Goal: Transaction & Acquisition: Purchase product/service

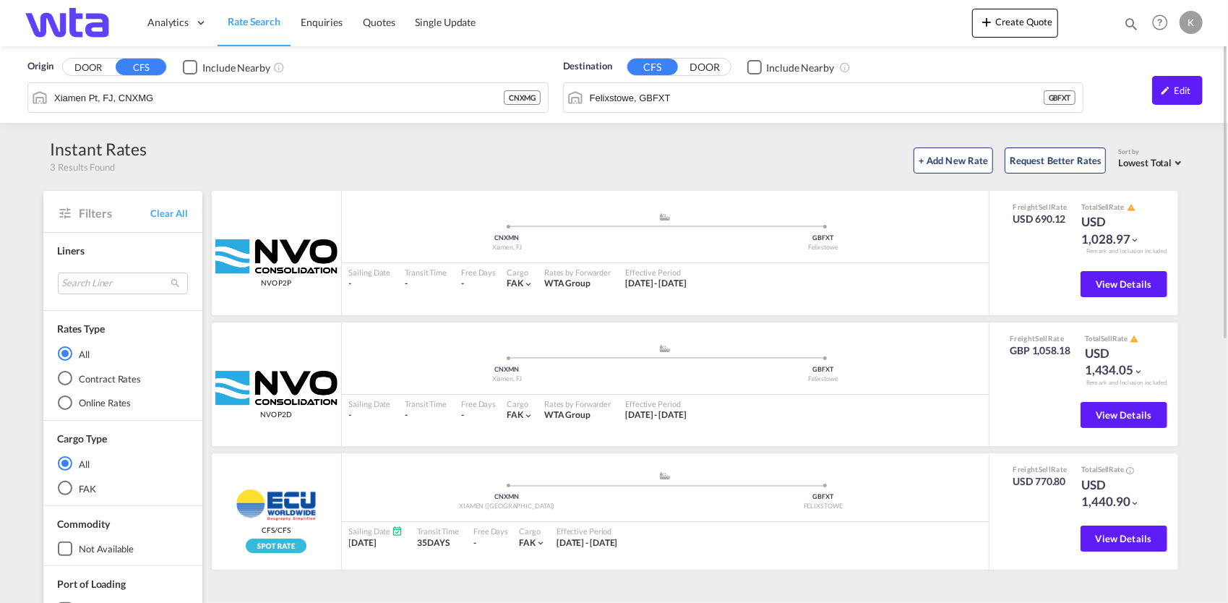
click at [260, 25] on span "Rate Search" at bounding box center [254, 21] width 53 height 12
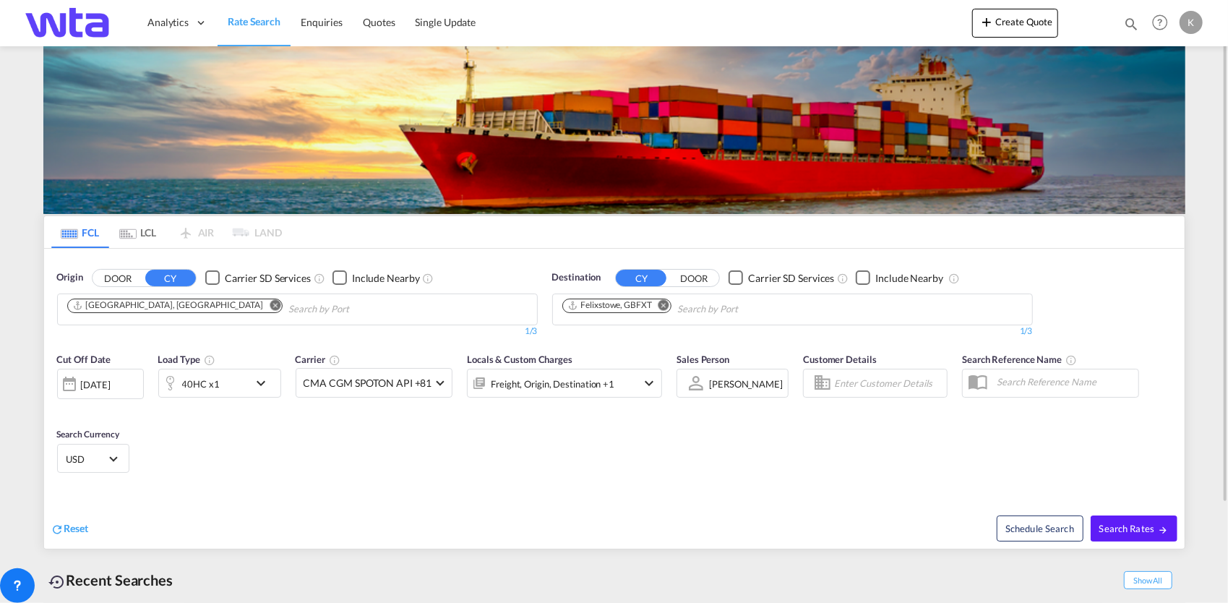
click at [270, 308] on md-icon "Remove" at bounding box center [275, 304] width 11 height 11
click at [130, 278] on button "DOOR" at bounding box center [118, 278] width 51 height 17
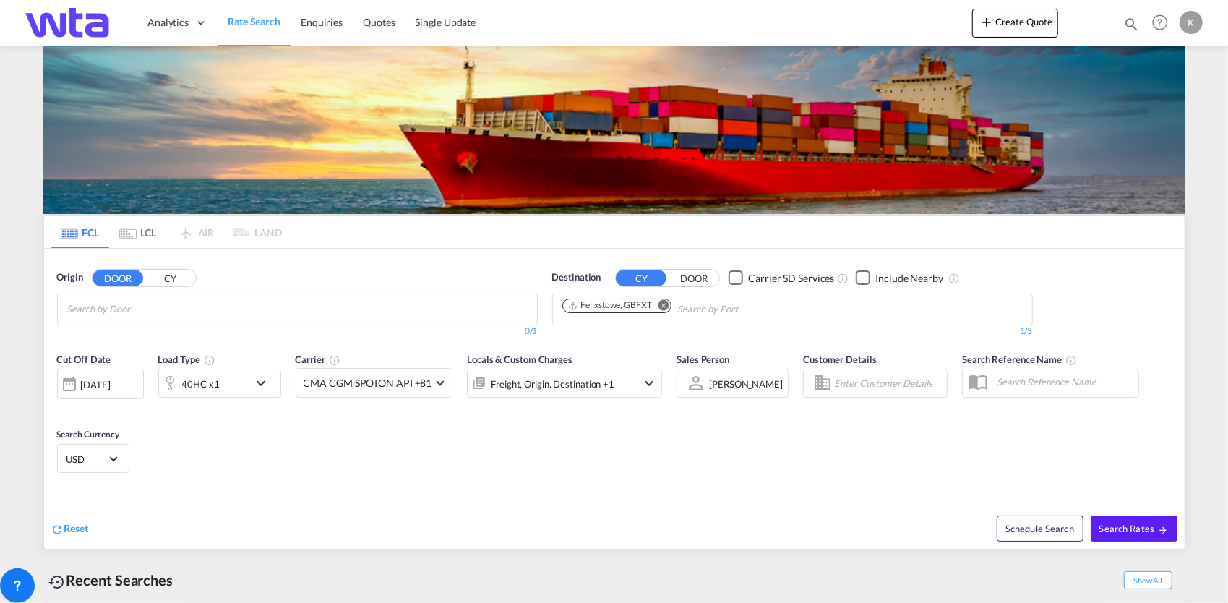
click at [124, 312] on body "Analytics Reports Dashboard Rate Search Enquiries Quotes" at bounding box center [614, 301] width 1228 height 603
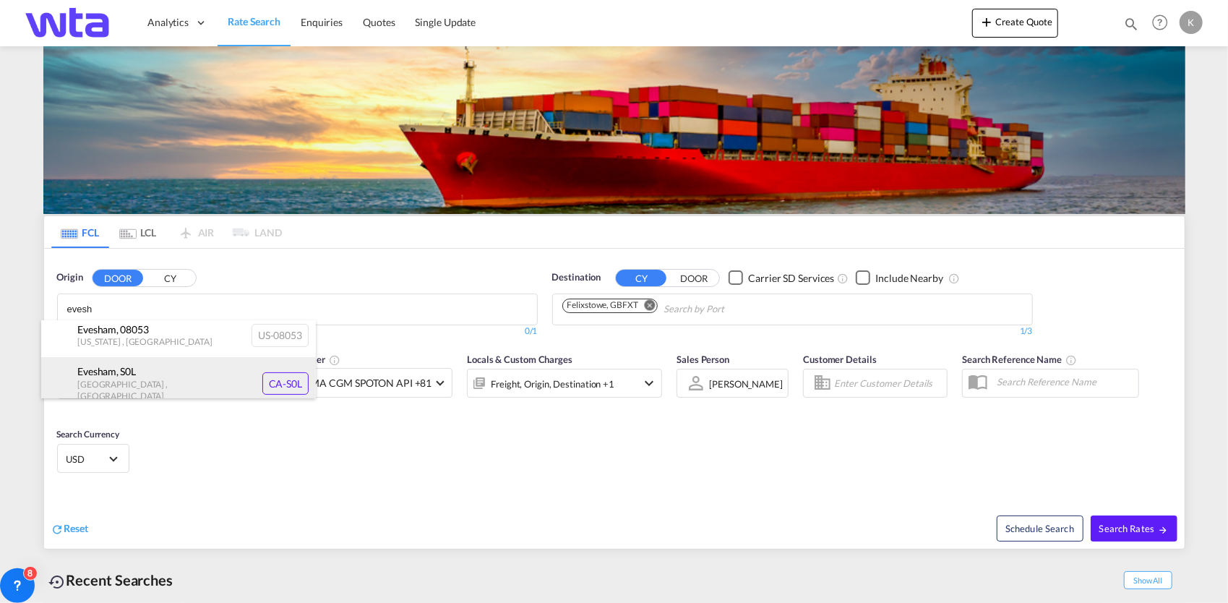
scroll to position [9, 0]
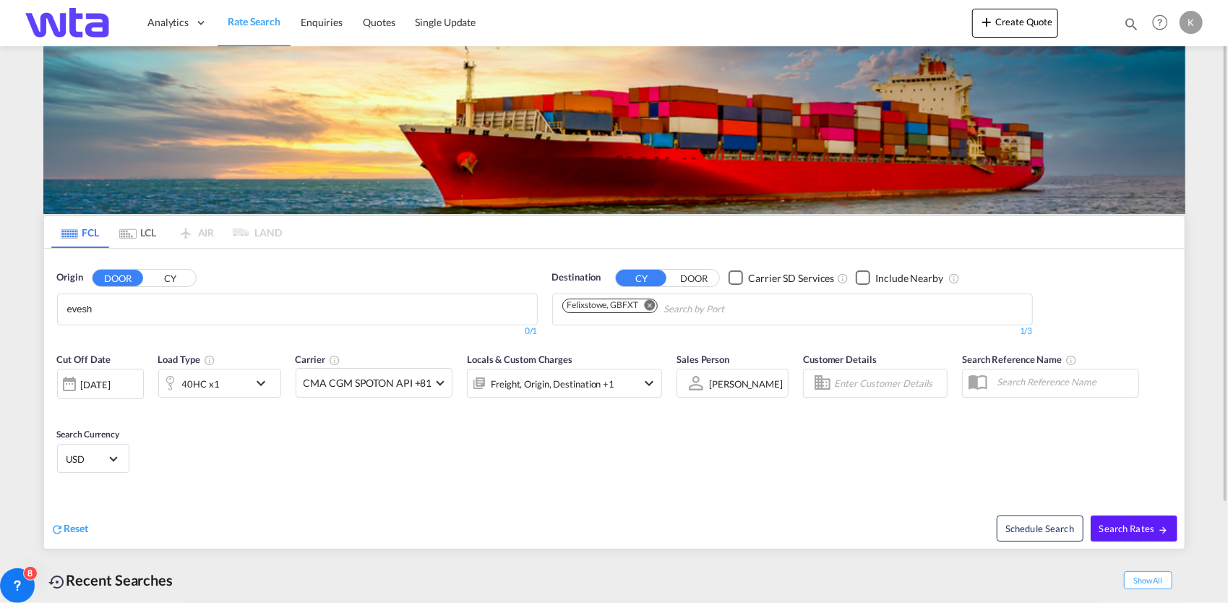
click at [124, 309] on body "Analytics Reports Dashboard Rate Search Enquiries Quotes" at bounding box center [614, 301] width 1228 height 603
type input "a"
drag, startPoint x: 149, startPoint y: 308, endPoint x: 33, endPoint y: 305, distance: 115.7
click at [132, 308] on input "evesham wr11" at bounding box center [135, 309] width 137 height 23
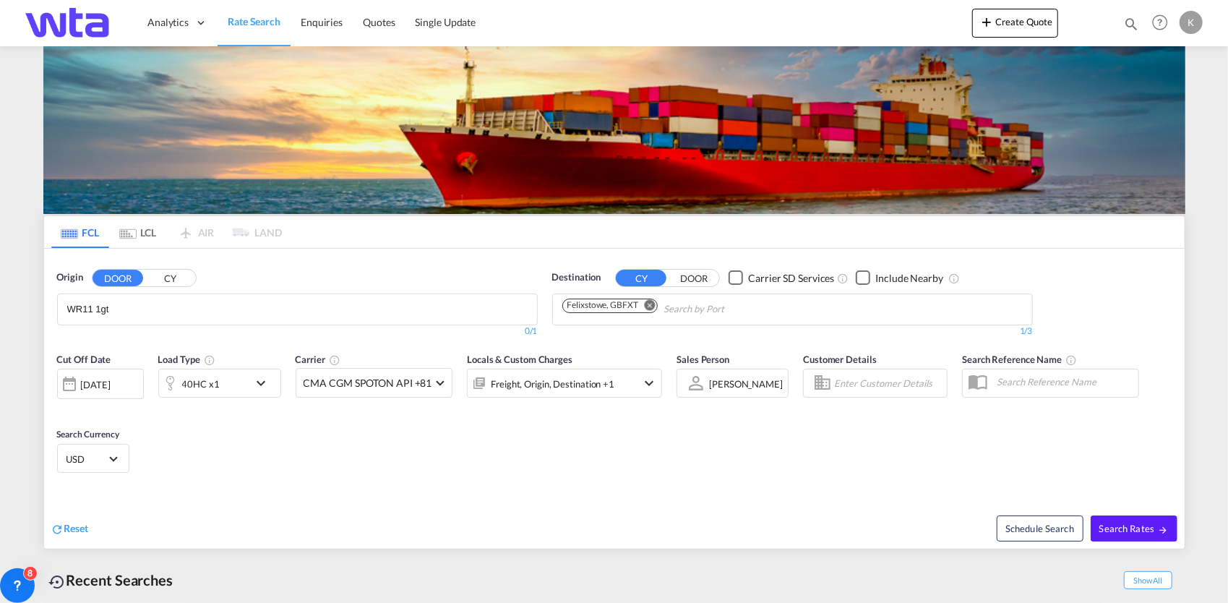
click at [169, 279] on button "CY" at bounding box center [170, 278] width 51 height 17
click at [153, 306] on input "WR11 1gt" at bounding box center [135, 309] width 137 height 23
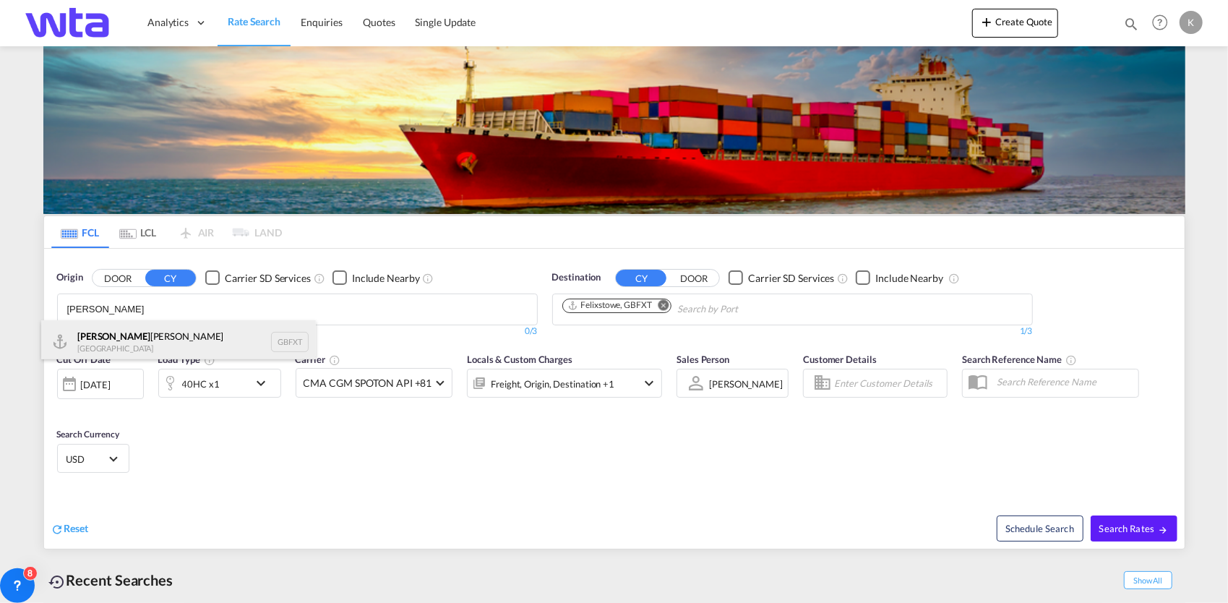
type input "[PERSON_NAME]"
click at [131, 341] on div "[PERSON_NAME] [GEOGRAPHIC_DATA] GBFXT" at bounding box center [178, 341] width 275 height 43
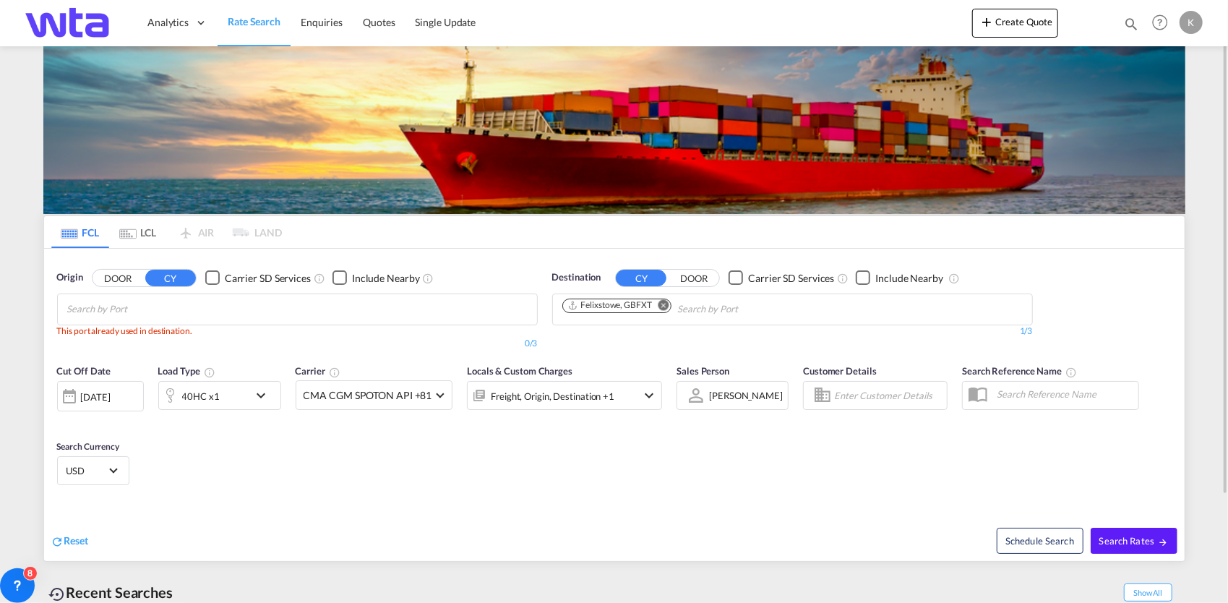
click at [661, 307] on md-icon "Remove" at bounding box center [664, 304] width 11 height 11
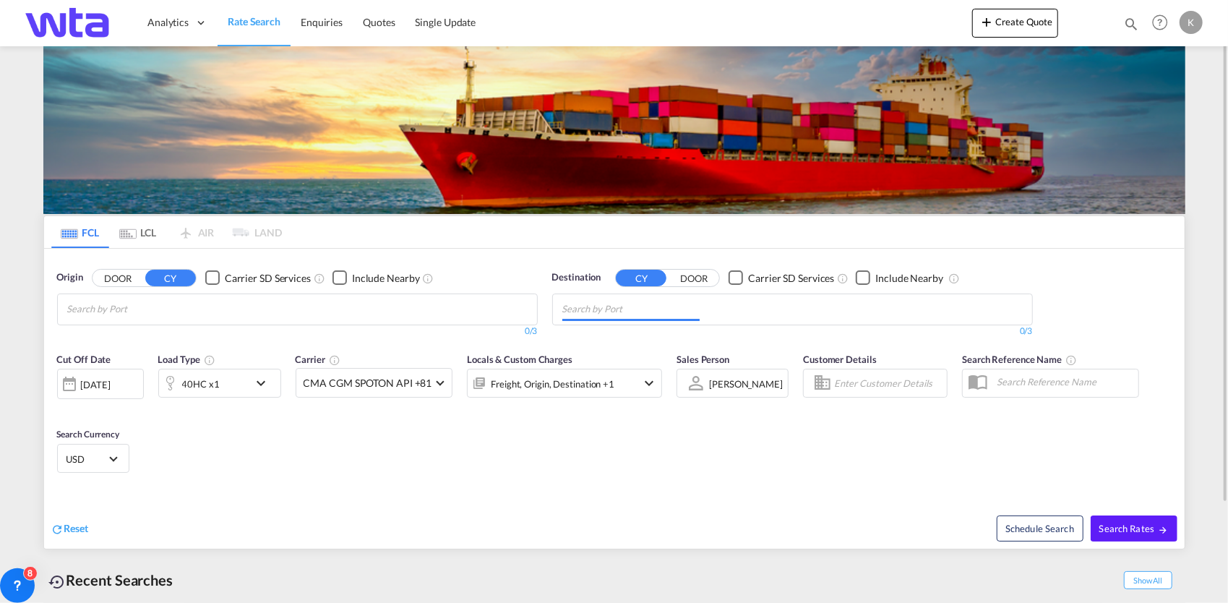
click at [649, 279] on button "CY" at bounding box center [641, 278] width 51 height 17
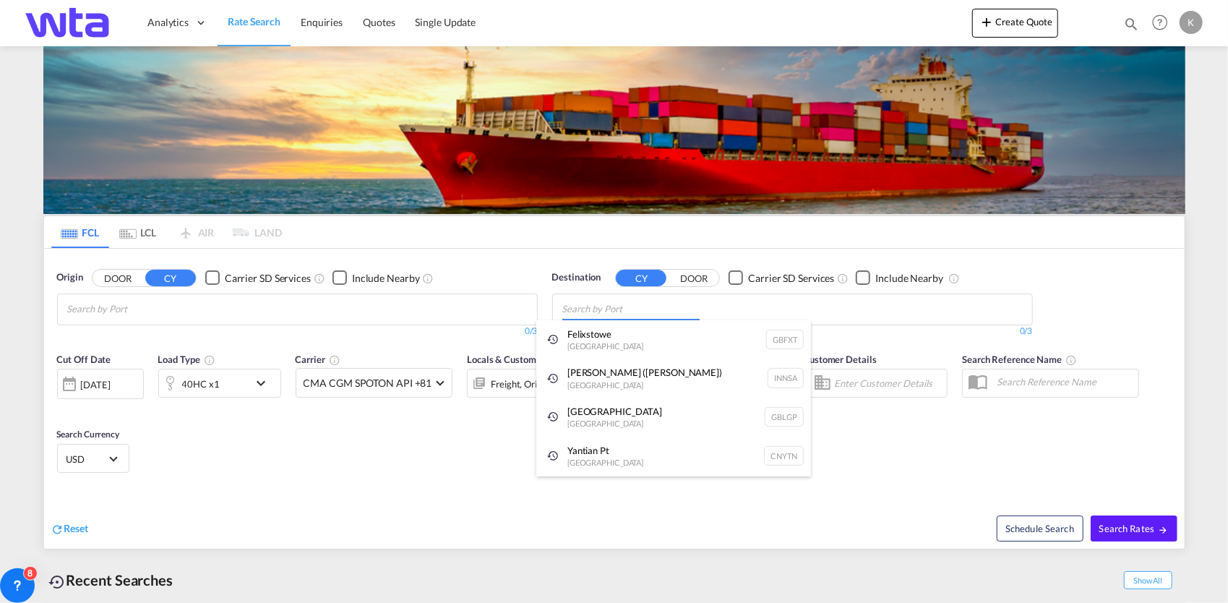
click at [623, 312] on body "Analytics Reports Dashboard Rate Search Enquiries Quotes" at bounding box center [614, 301] width 1228 height 603
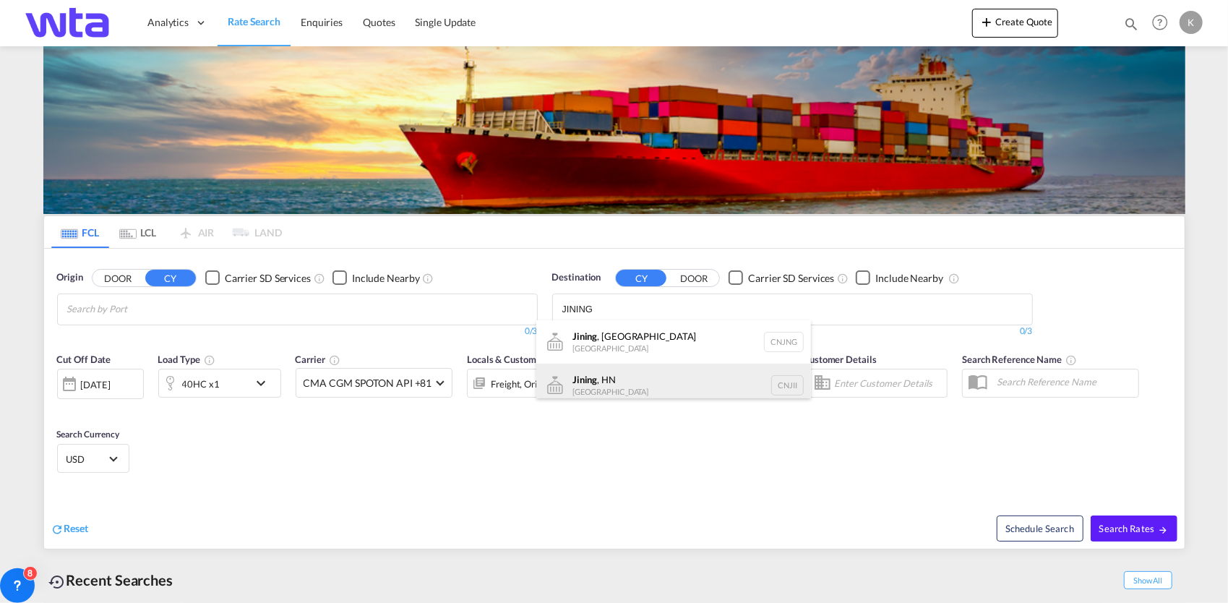
type input "JINING"
click at [651, 377] on div "Jining , HN China [GEOGRAPHIC_DATA]" at bounding box center [673, 385] width 275 height 43
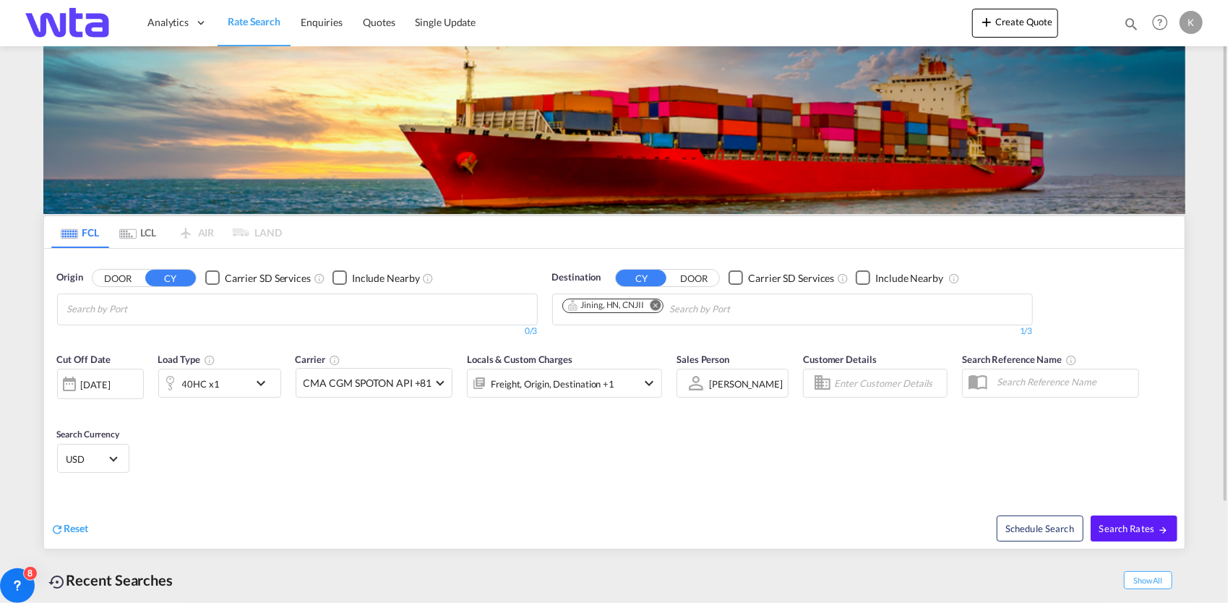
scroll to position [119, 0]
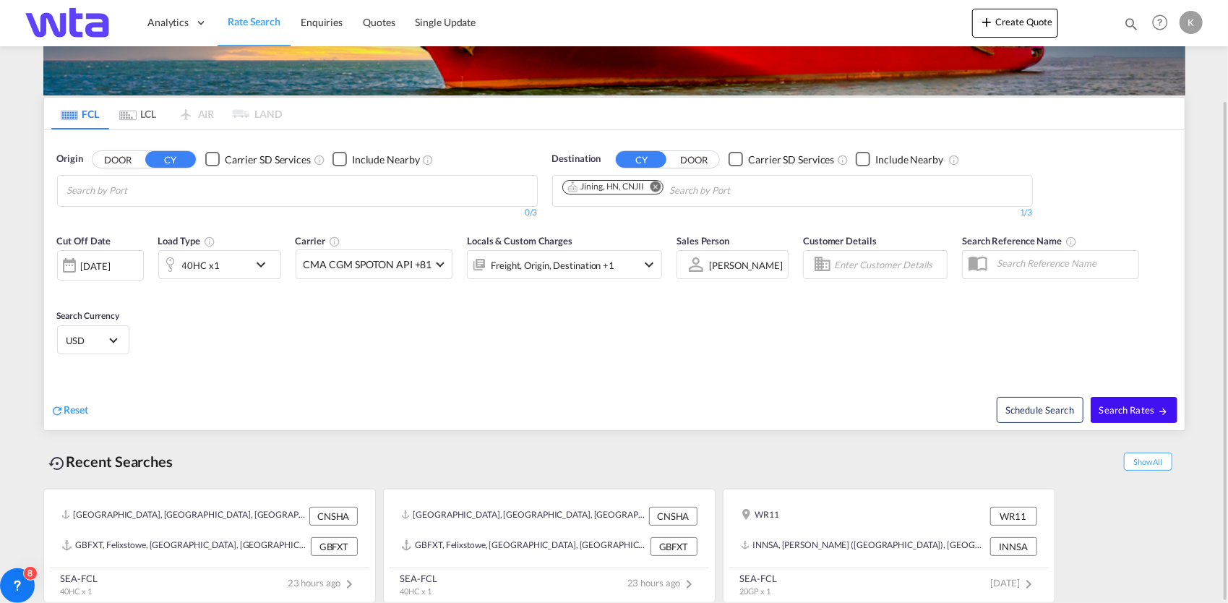
click at [1137, 406] on span "Search Rates" at bounding box center [1134, 410] width 69 height 12
click at [291, 189] on body "Analytics Reports Dashboard Rate Search Enquiries Quotes" at bounding box center [614, 301] width 1228 height 603
type input "D"
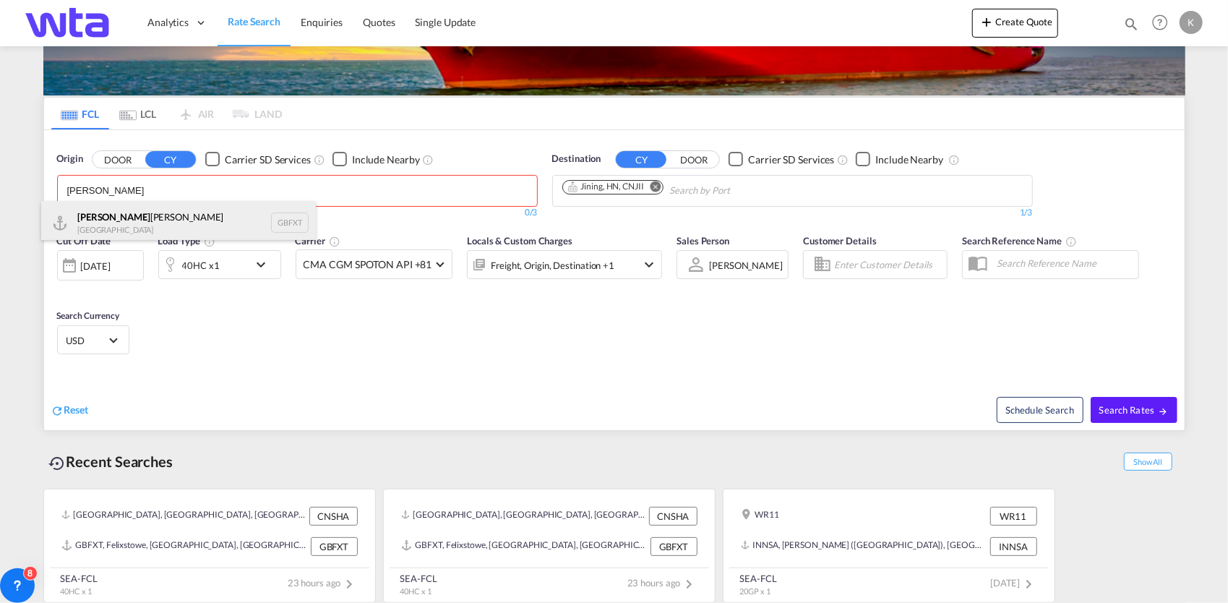
type input "[PERSON_NAME]"
click at [156, 220] on div "[PERSON_NAME] [GEOGRAPHIC_DATA] GBFXT" at bounding box center [178, 222] width 275 height 43
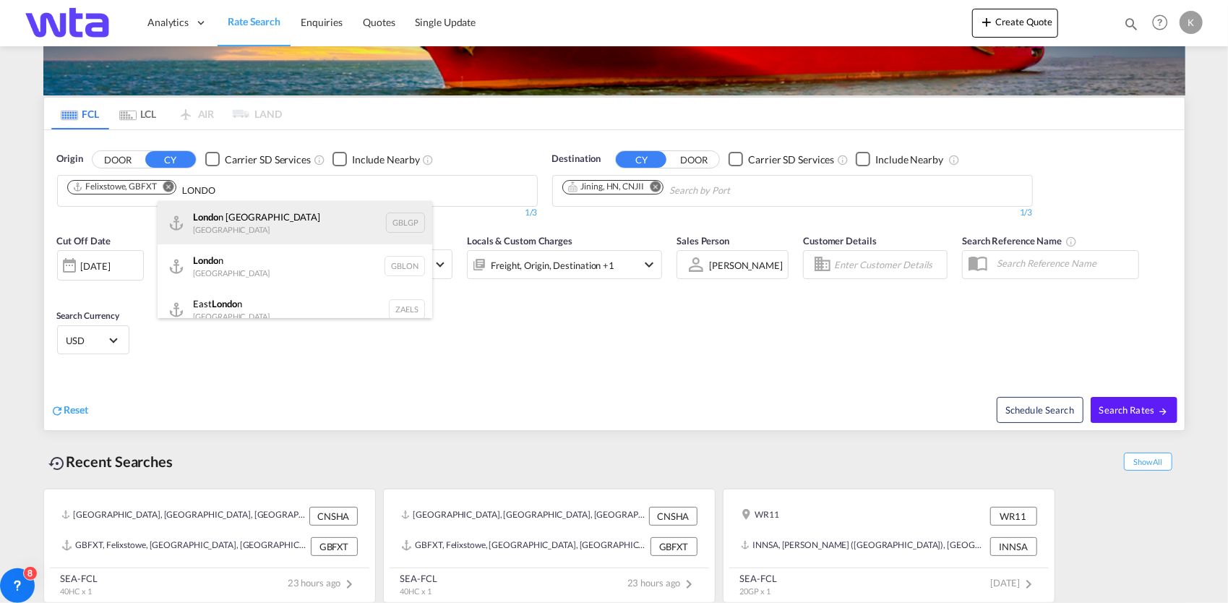
type input "LONDO"
drag, startPoint x: 272, startPoint y: 226, endPoint x: 356, endPoint y: 197, distance: 88.7
click at [272, 226] on div "Londo n Gateway [GEOGRAPHIC_DATA] GBLGP" at bounding box center [295, 222] width 275 height 43
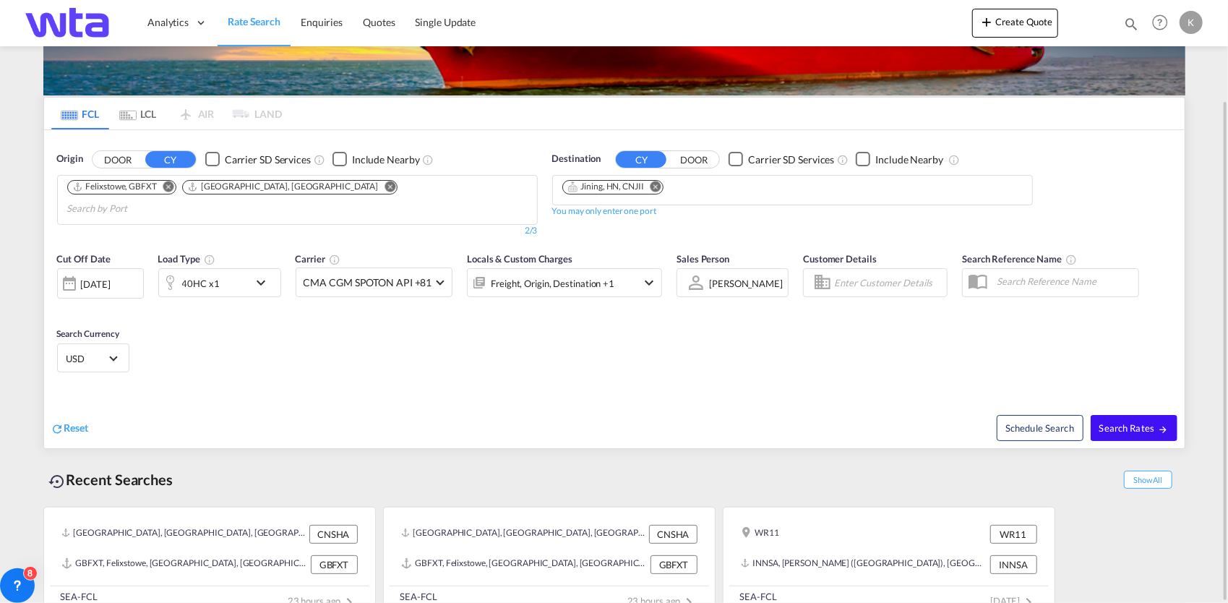
click at [1150, 422] on span "Search Rates" at bounding box center [1134, 428] width 69 height 12
type input "GBFXT,GBLGP to CNJII / [DATE]"
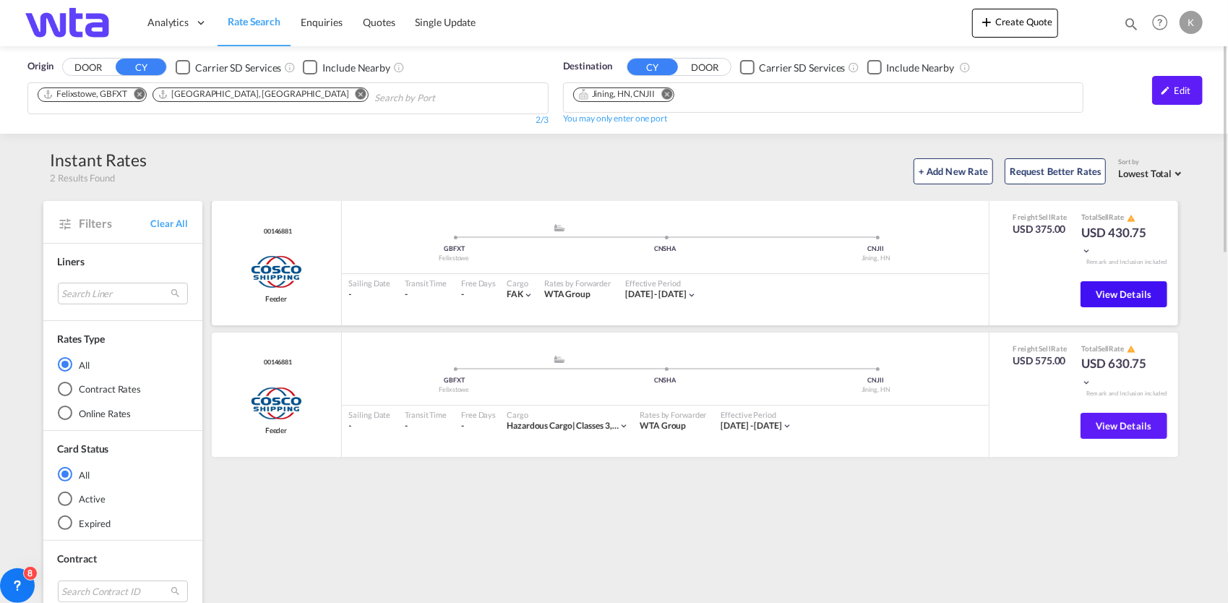
click at [1131, 290] on span "View Details" at bounding box center [1124, 294] width 56 height 12
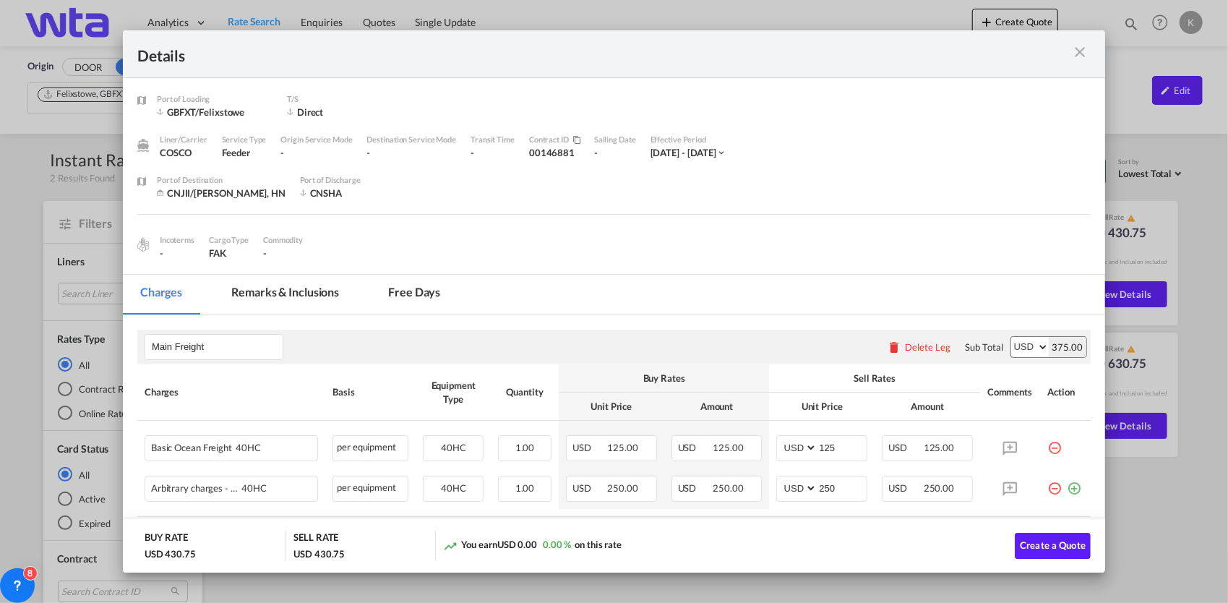
click at [1077, 50] on md-icon "icon-close m-3 fg-AAA8AD cursor" at bounding box center [1079, 51] width 17 height 17
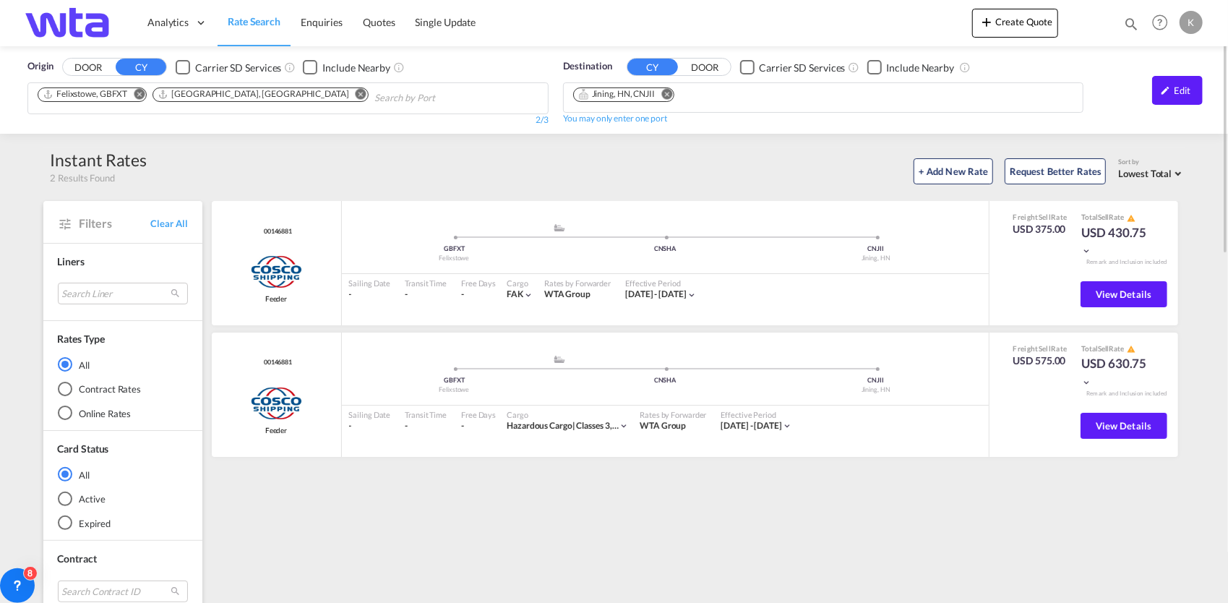
click at [1171, 88] on md-icon "icon-pencil" at bounding box center [1166, 90] width 10 height 10
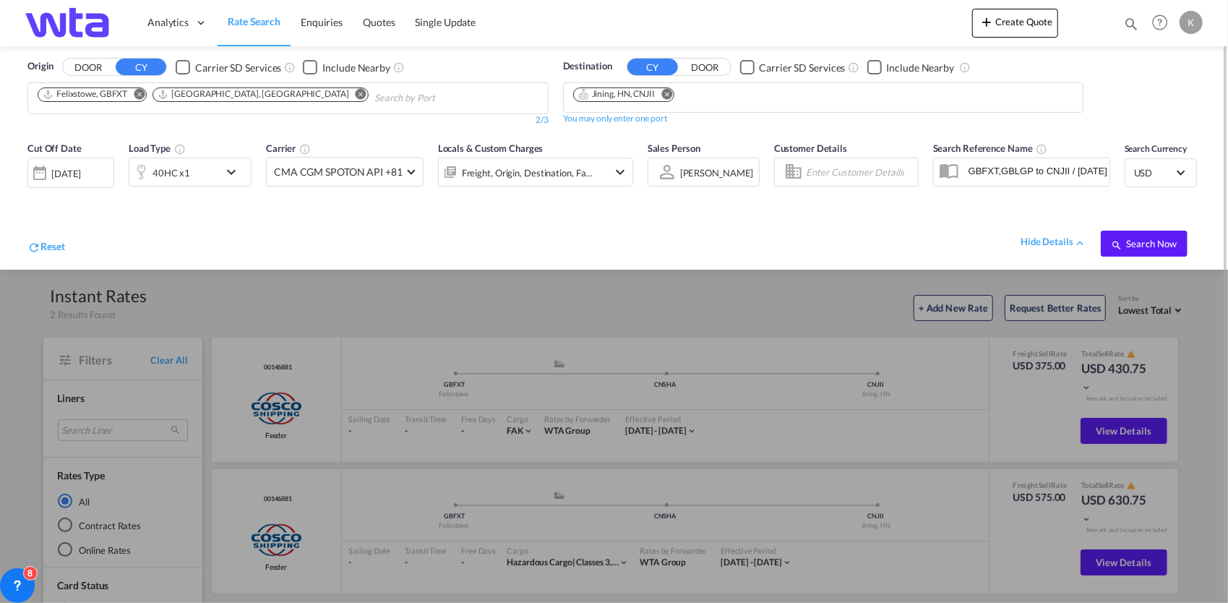
click at [236, 174] on md-icon "icon-chevron-down" at bounding box center [235, 171] width 25 height 17
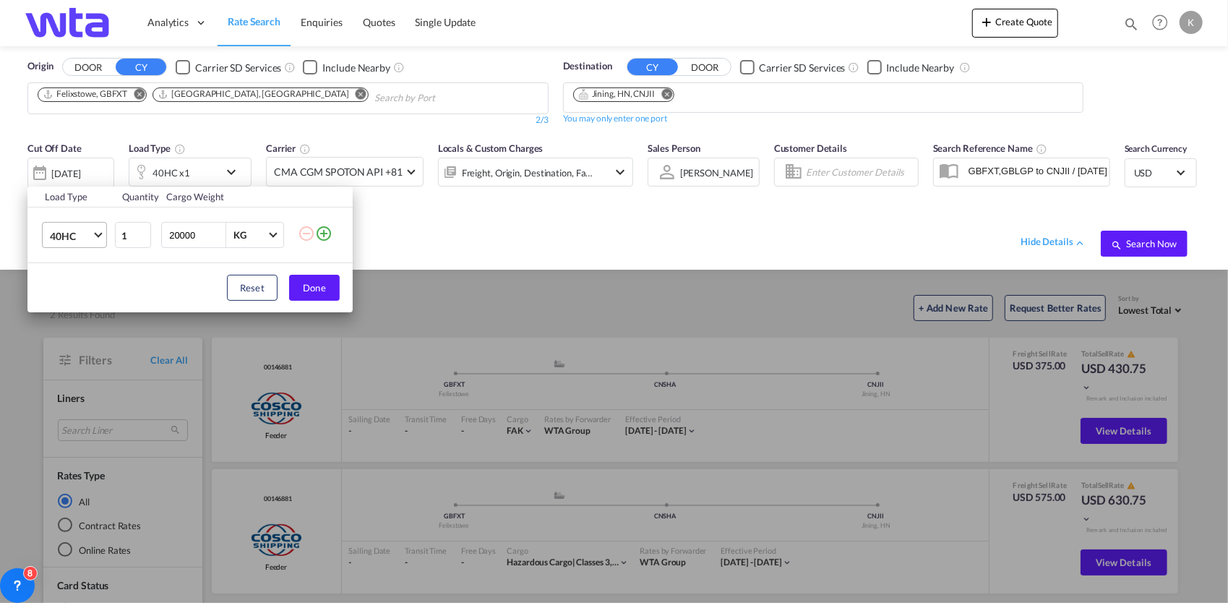
click at [81, 233] on span "40HC" at bounding box center [71, 236] width 42 height 14
click at [70, 162] on div "20GP" at bounding box center [61, 165] width 25 height 14
click at [314, 279] on button "Done" at bounding box center [314, 288] width 51 height 26
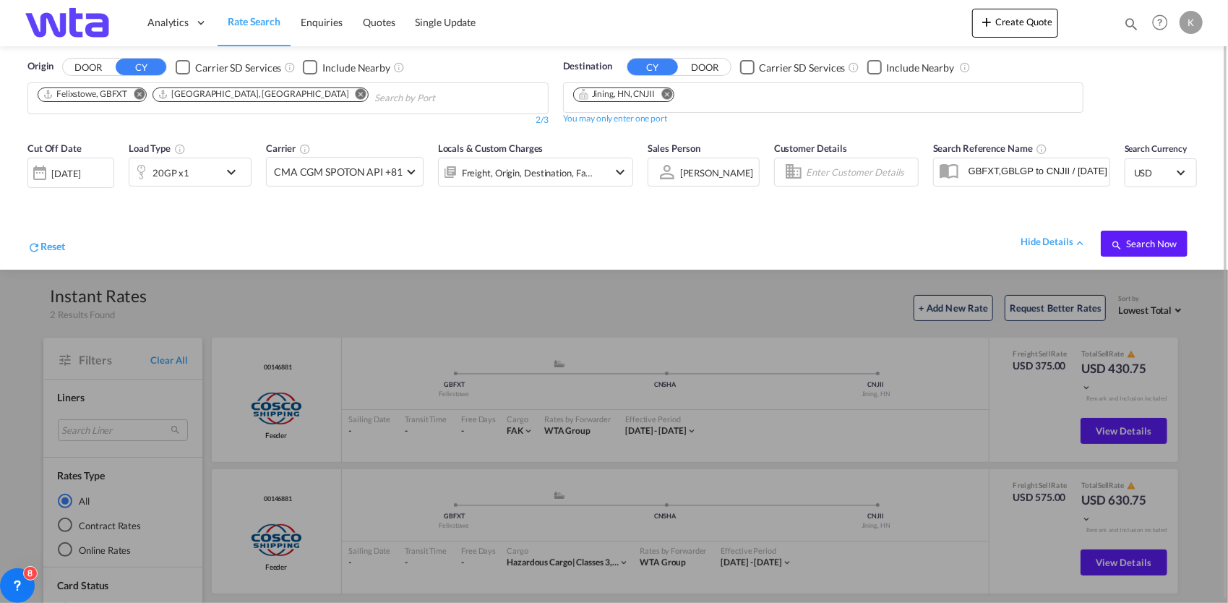
click at [1142, 231] on button "Search Now" at bounding box center [1144, 244] width 87 height 26
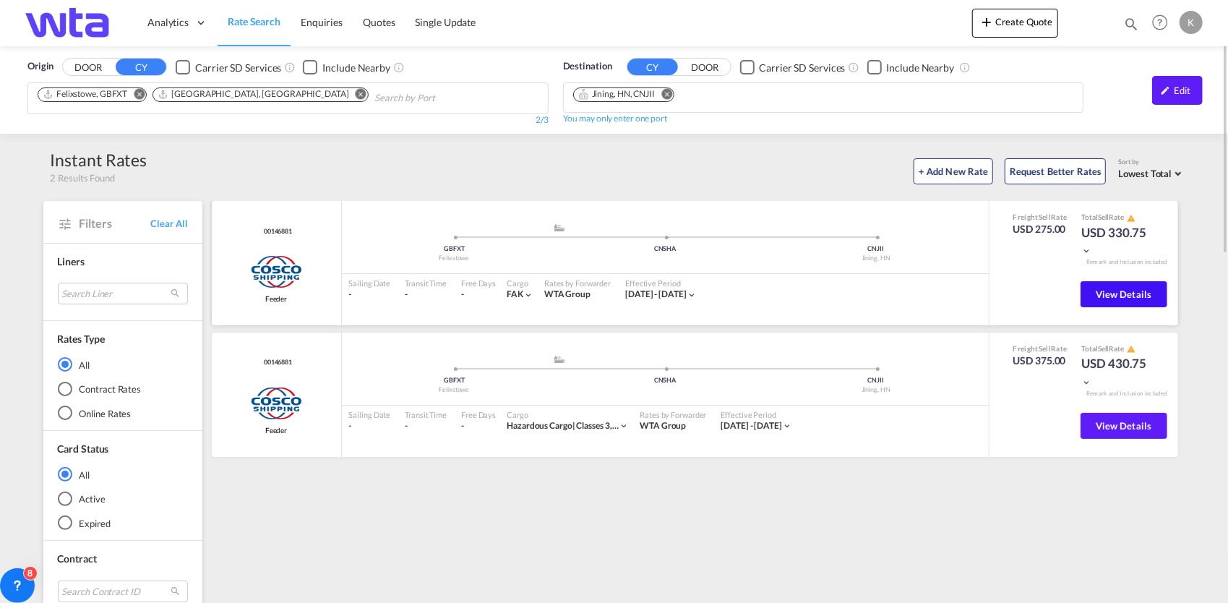
click at [1108, 294] on span "View Details" at bounding box center [1124, 294] width 56 height 12
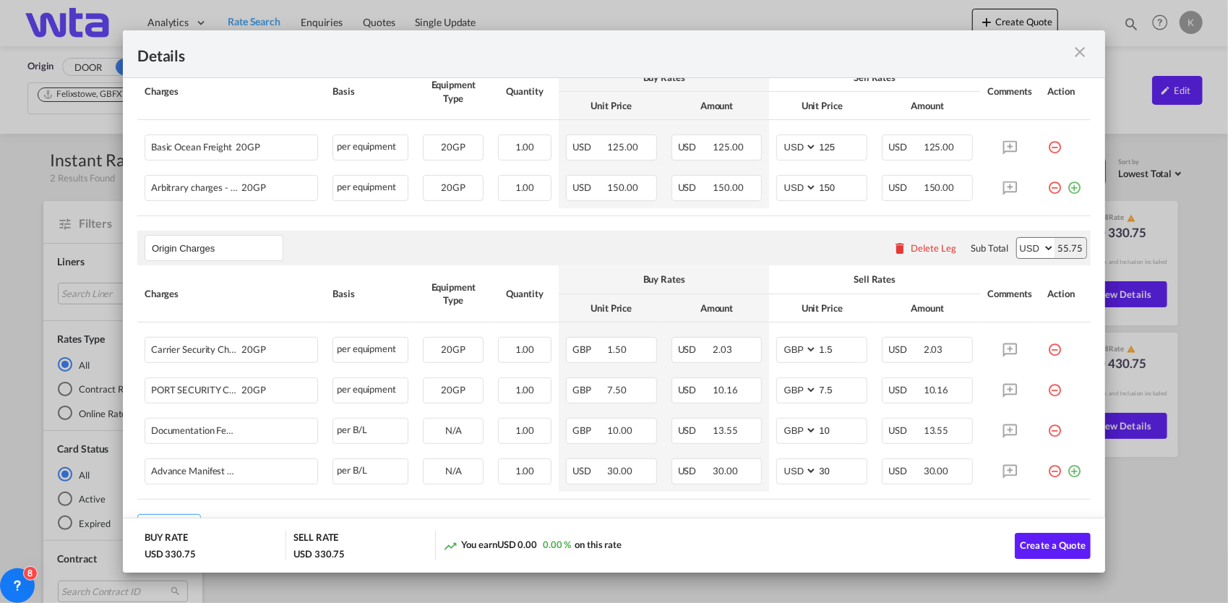
scroll to position [355, 0]
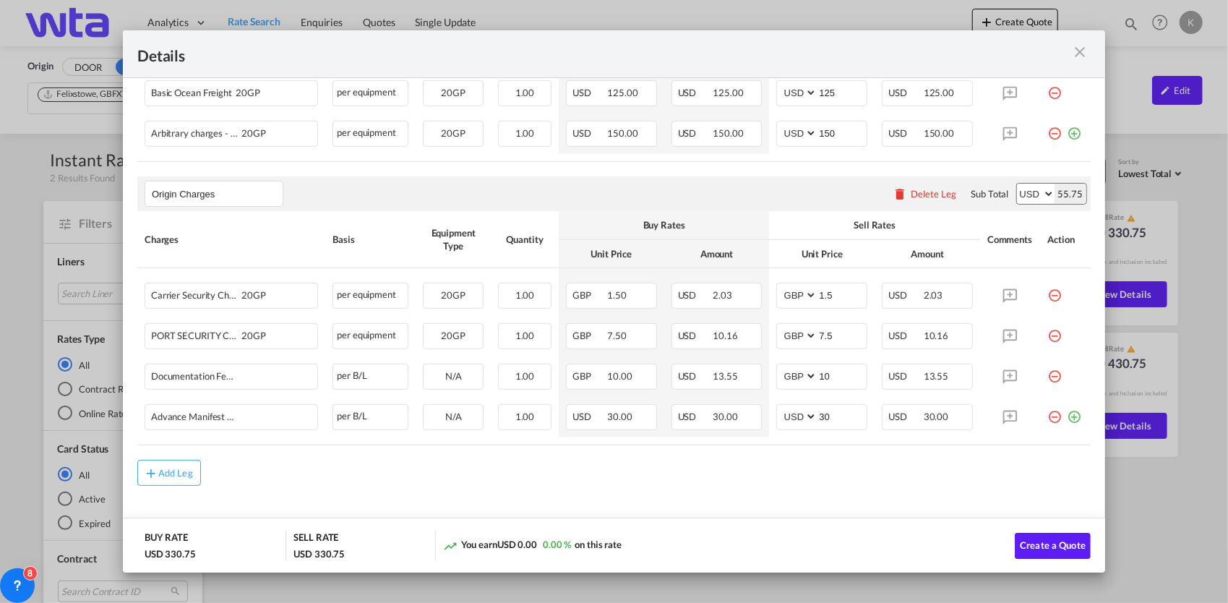
click at [1077, 50] on md-icon "icon-close m-3 fg-AAA8AD cursor" at bounding box center [1079, 51] width 17 height 17
